Goal: Check status: Check status

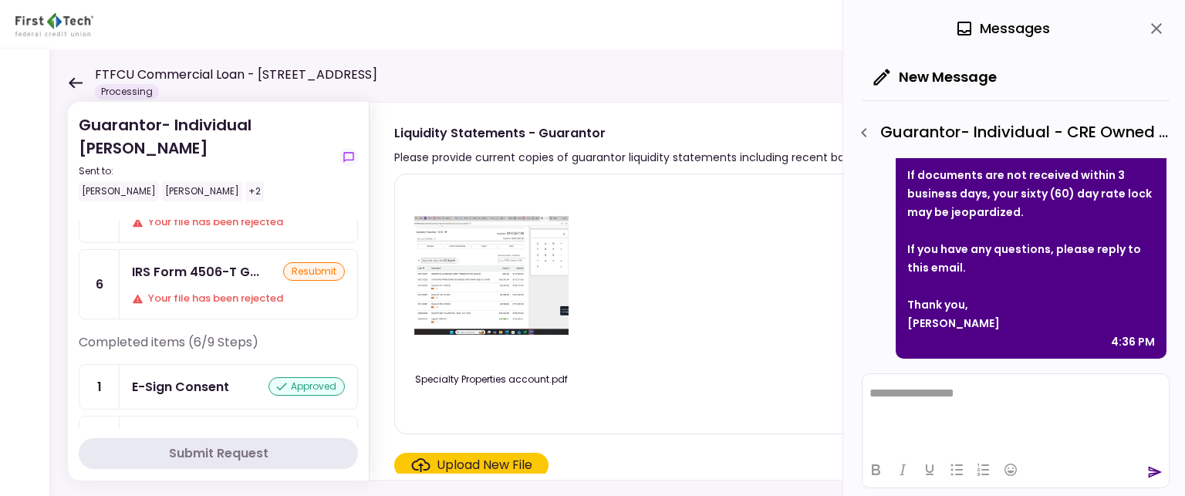
scroll to position [77, 0]
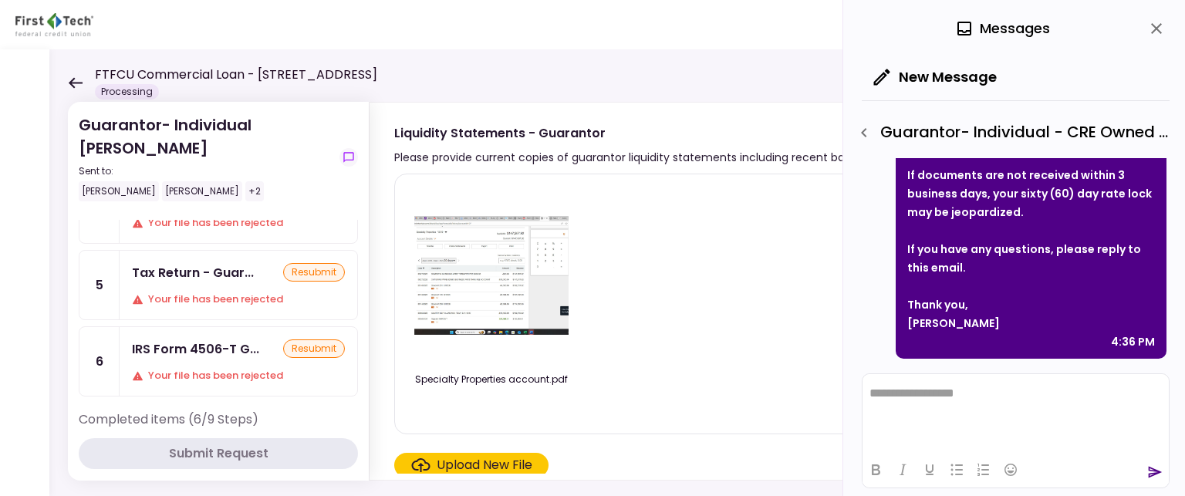
click at [244, 370] on div "Your file has been rejected" at bounding box center [238, 375] width 213 height 15
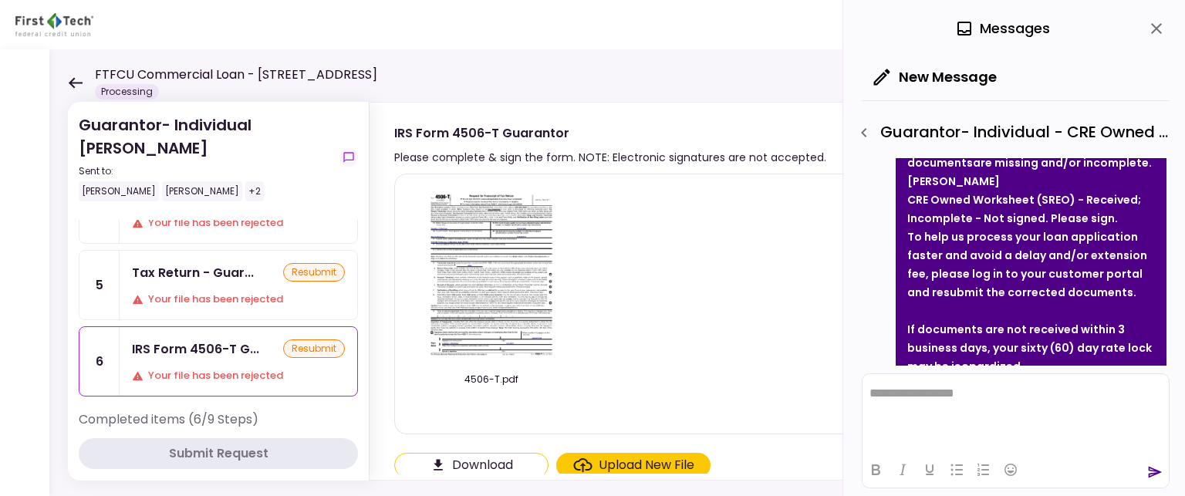
scroll to position [99, 0]
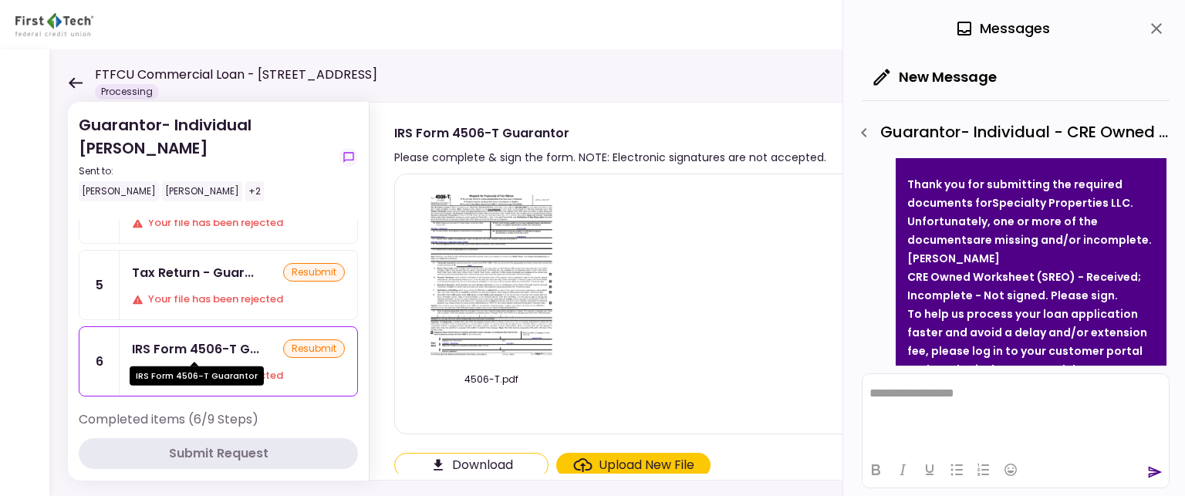
click at [219, 356] on div "IRS Form 4506-T Guarantor" at bounding box center [197, 371] width 134 height 30
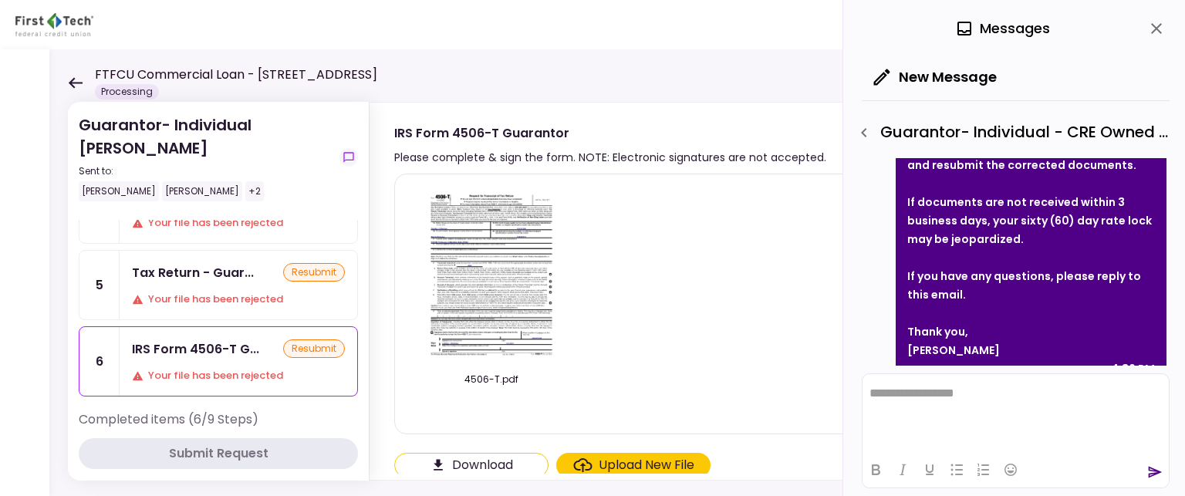
scroll to position [330, 0]
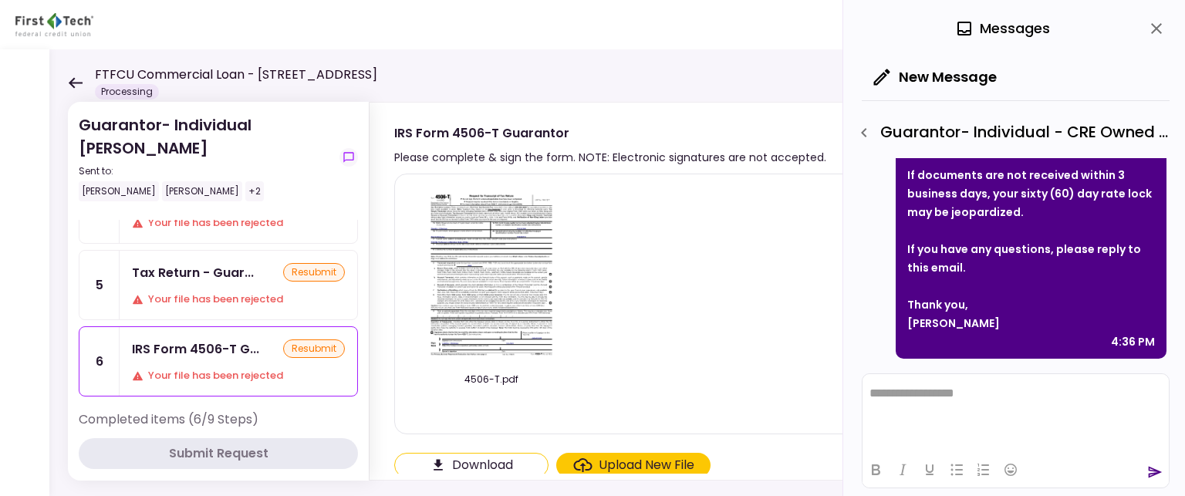
click at [176, 285] on div "Tax Return - Guar... resubmit Your file has been rejected" at bounding box center [239, 285] width 238 height 69
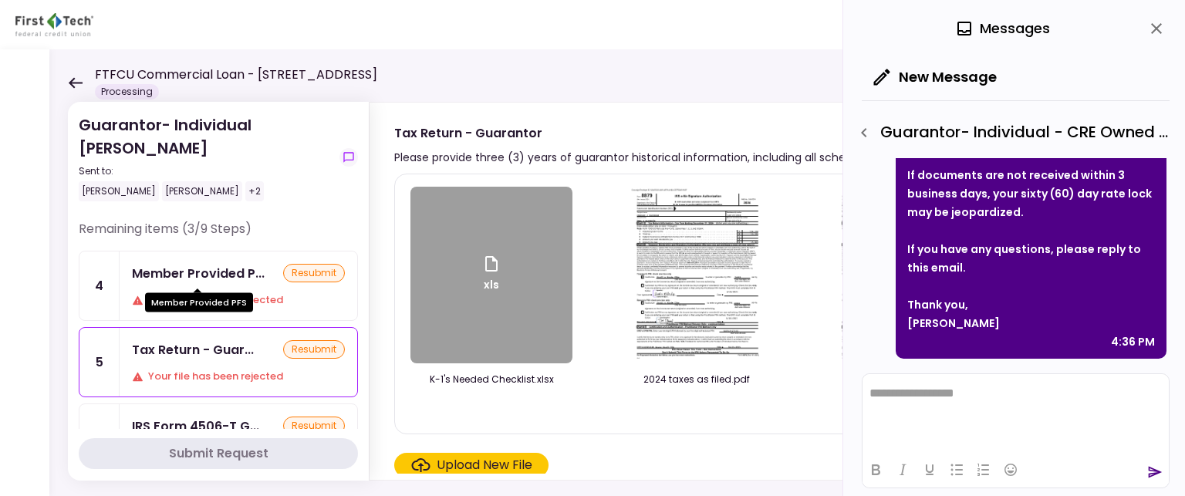
click at [170, 272] on div "Member Provided P..." at bounding box center [198, 273] width 133 height 19
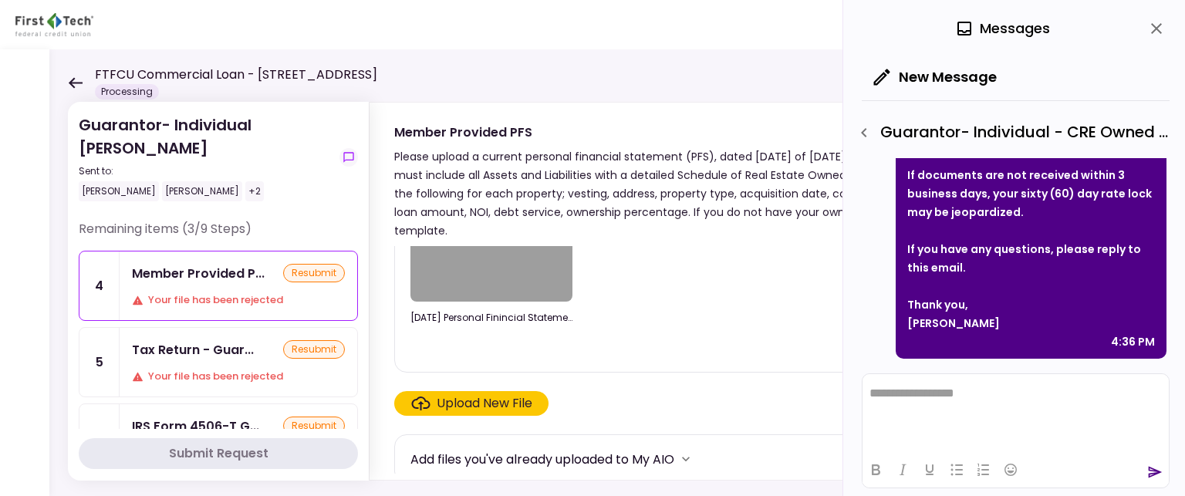
scroll to position [142, 0]
